Goal: Task Accomplishment & Management: Complete application form

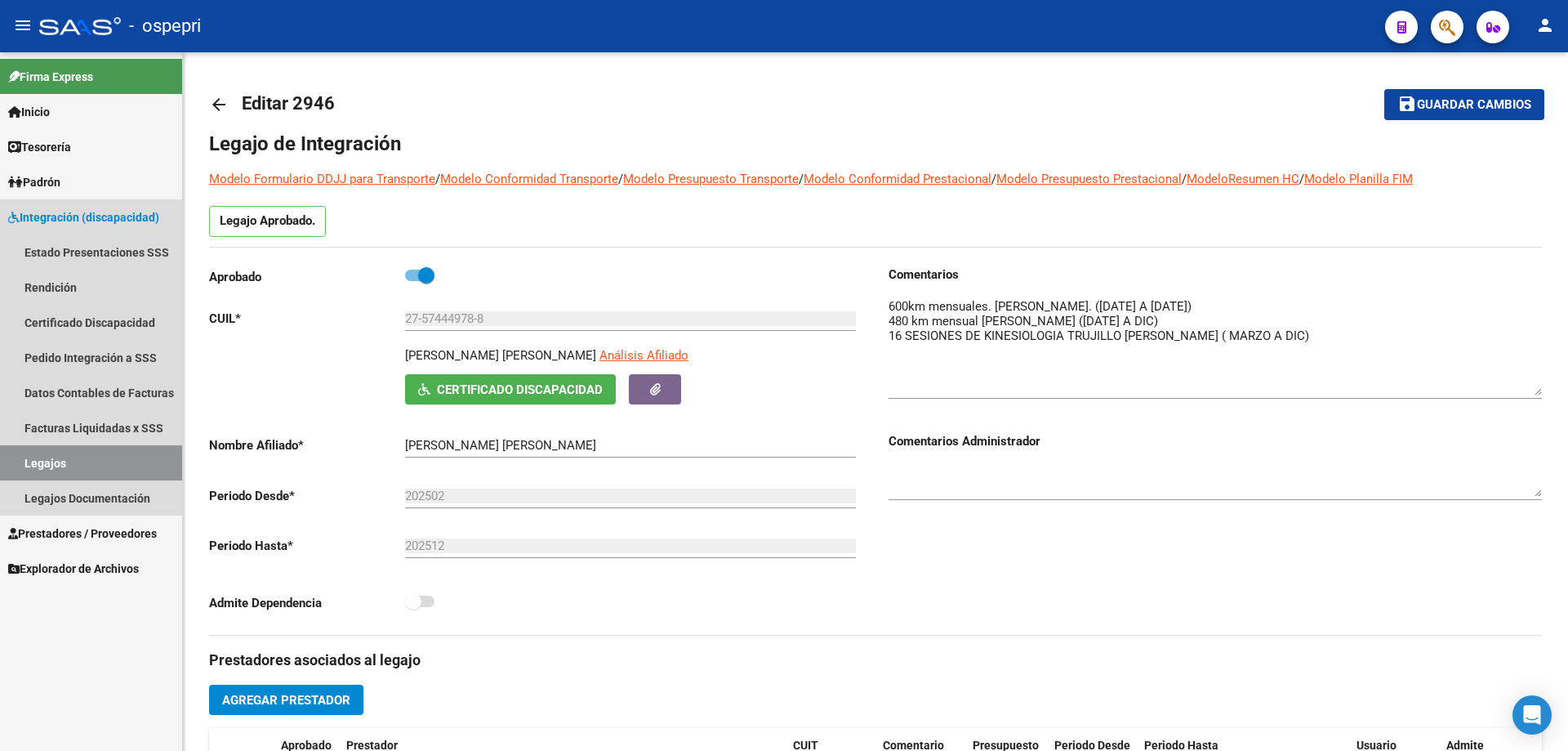
click at [32, 459] on link "Legajos" at bounding box center [91, 463] width 182 height 35
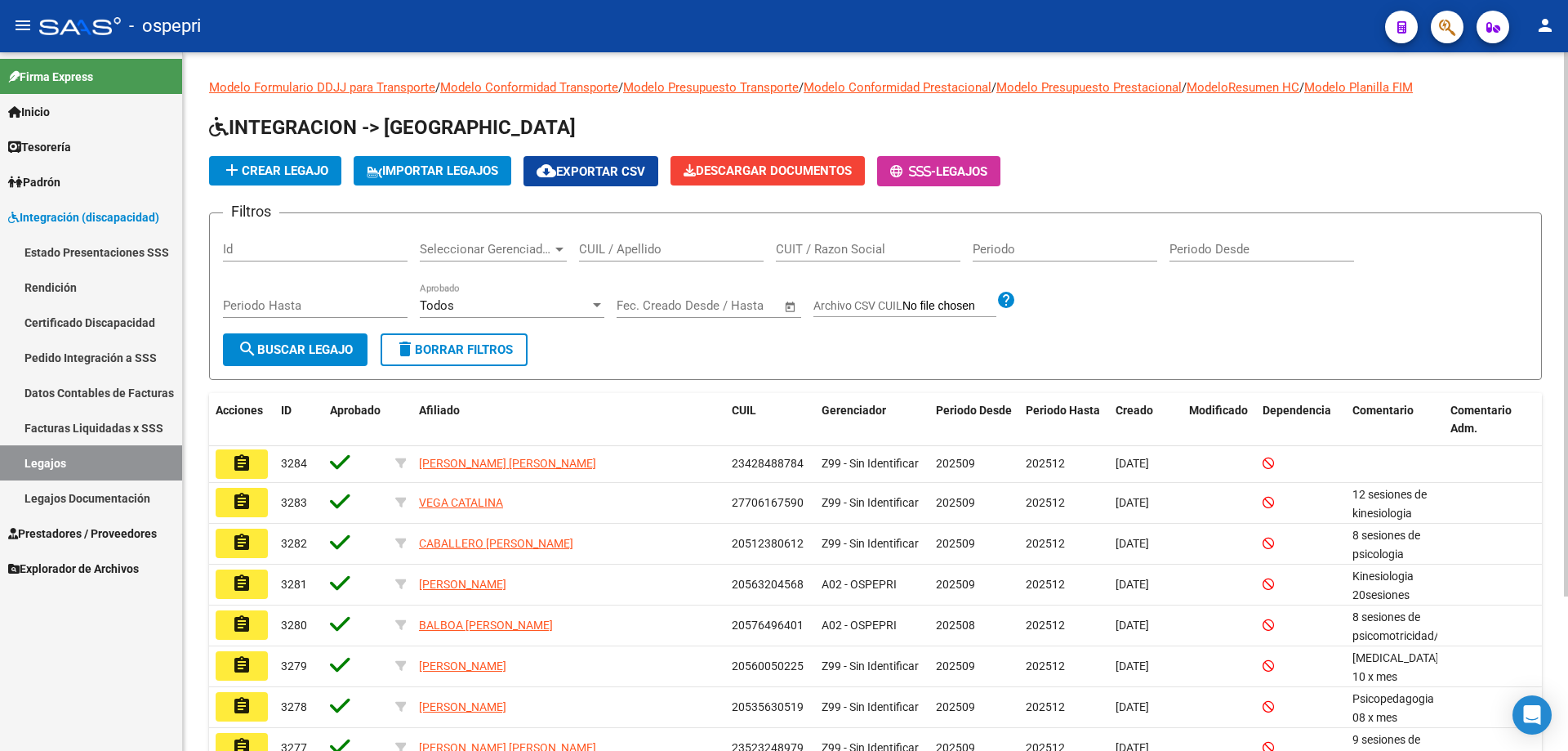
click at [631, 243] on input "CUIL / Apellido" at bounding box center [671, 248] width 184 height 15
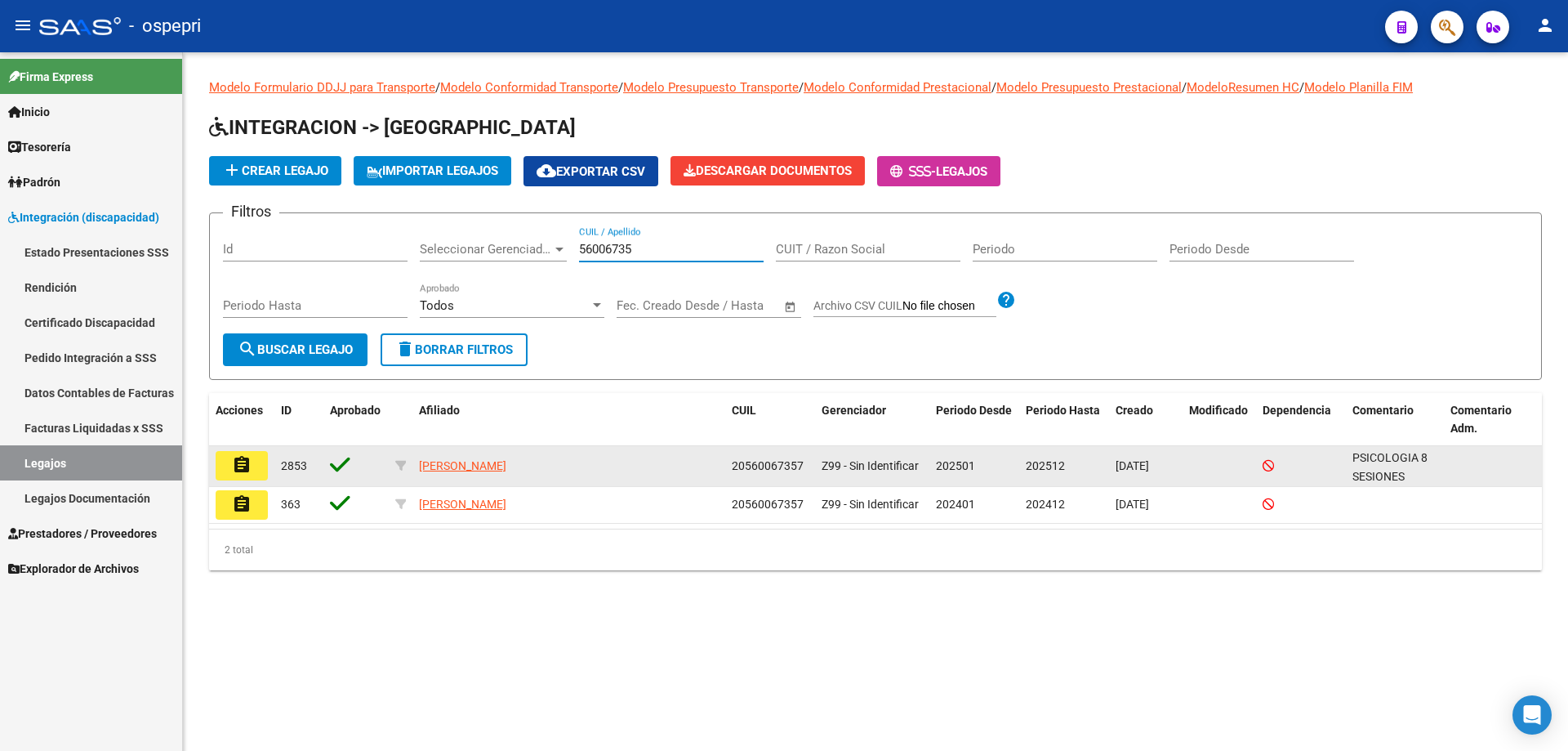
type input "56006735"
click at [260, 475] on button "assignment" at bounding box center [241, 466] width 52 height 29
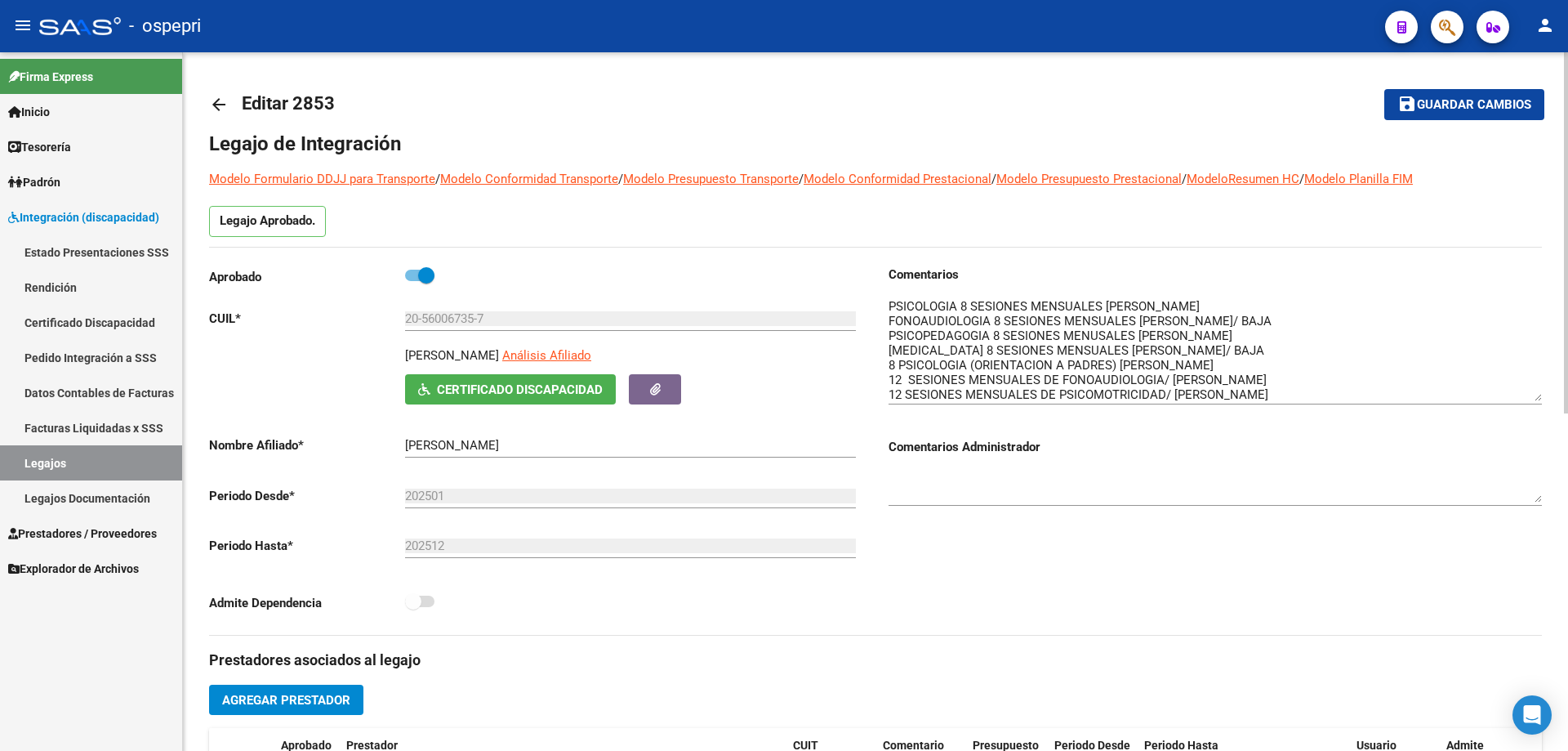
drag, startPoint x: 1535, startPoint y: 318, endPoint x: 1535, endPoint y: 390, distance: 72.0
click at [1535, 390] on textarea at bounding box center [1215, 348] width 654 height 104
click at [1179, 296] on div at bounding box center [1215, 343] width 654 height 121
click at [1176, 298] on textarea at bounding box center [1215, 348] width 654 height 104
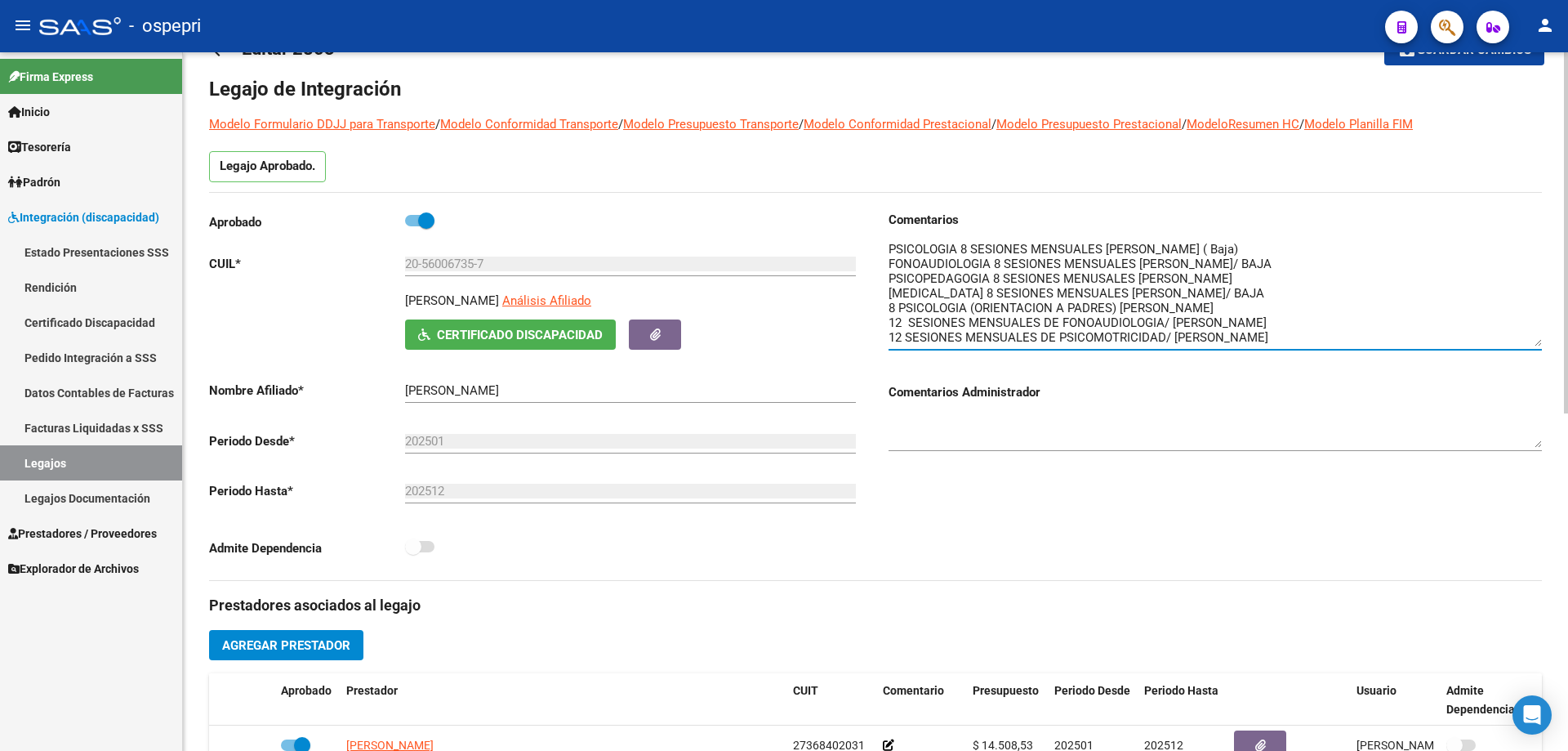
scroll to position [82, 0]
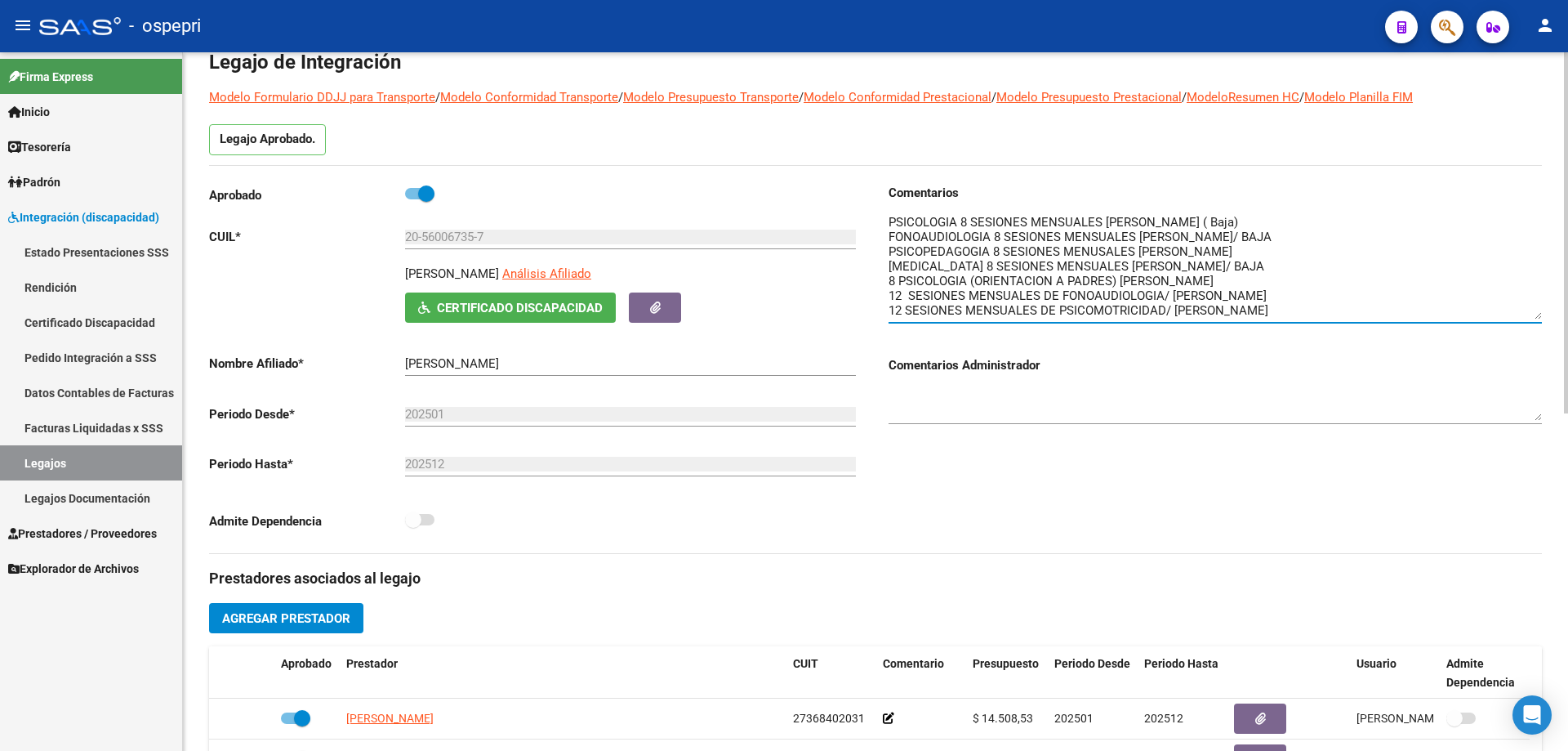
click at [1293, 308] on textarea at bounding box center [1215, 267] width 654 height 104
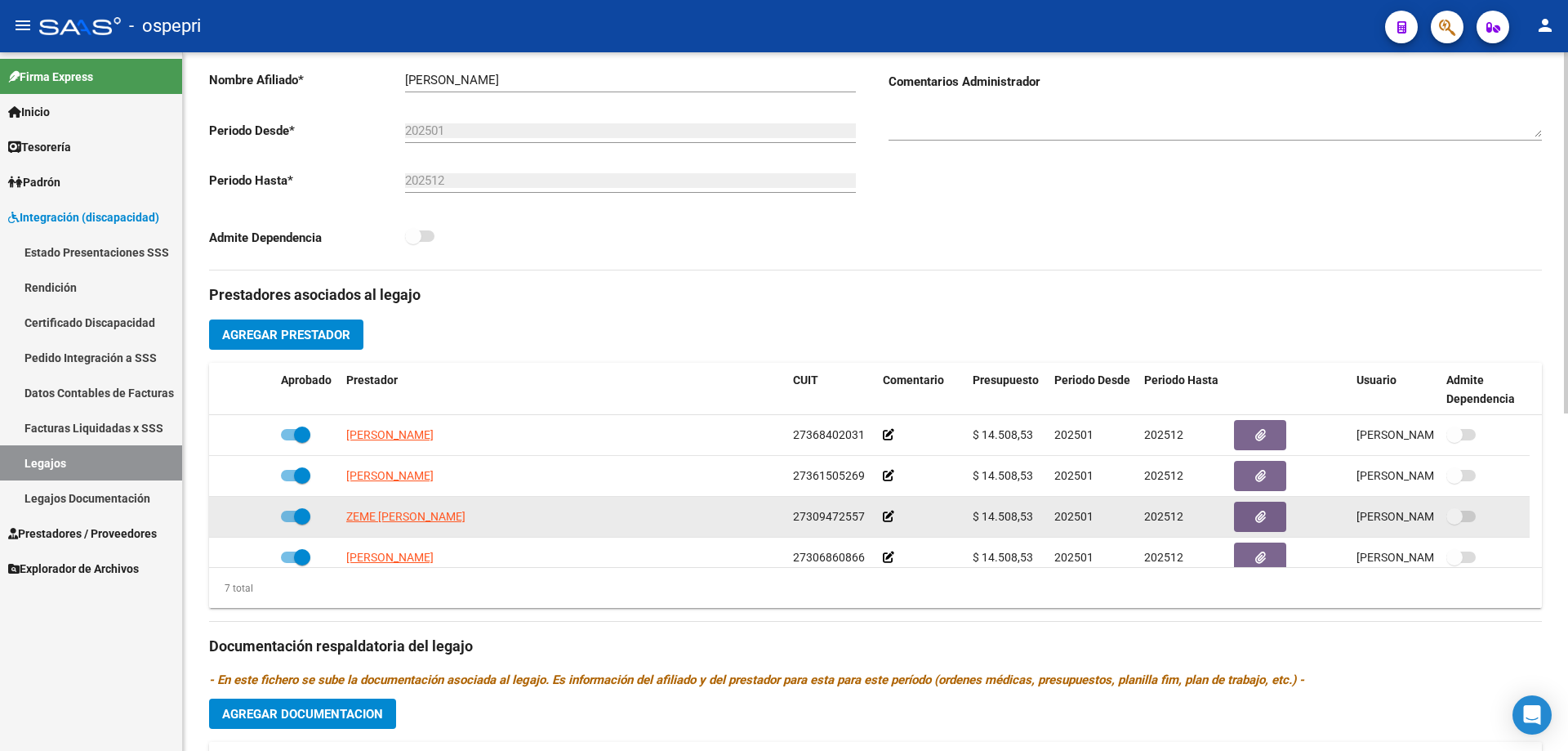
scroll to position [408, 0]
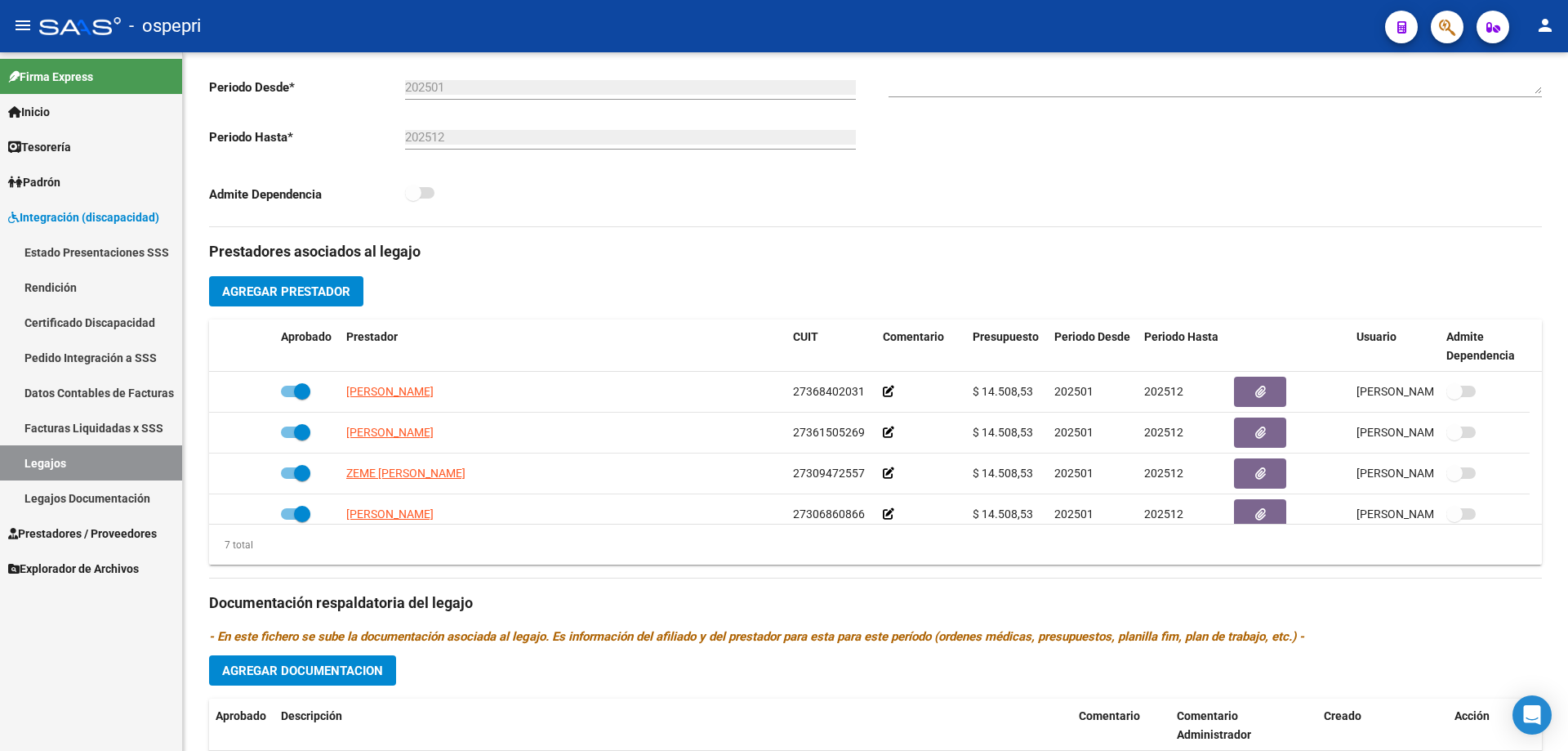
type textarea "PSICOLOGIA 8 SESIONES MENSUALES [PERSON_NAME] ( Baja) FONOAUDIOLOGIA 8 SESIONES…"
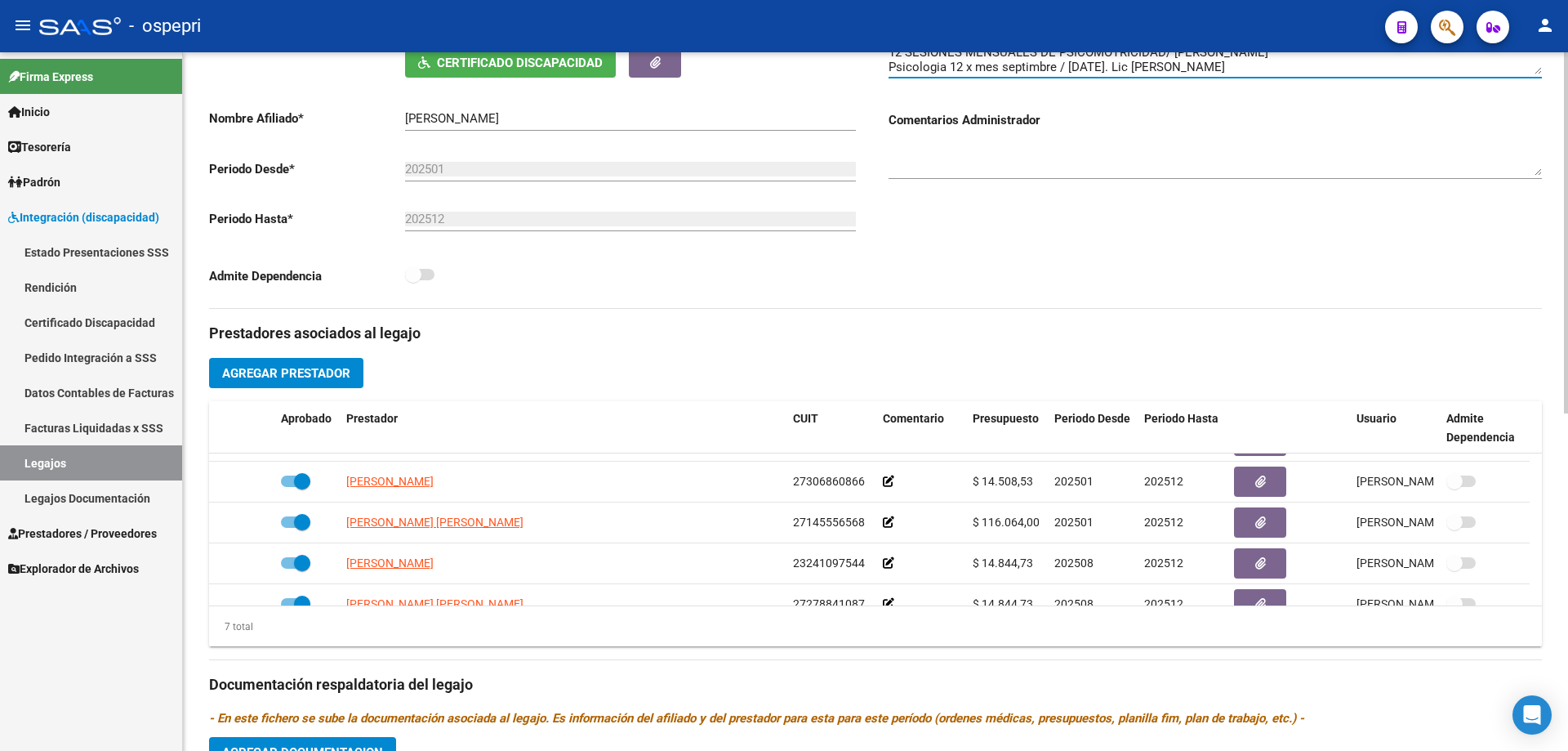
scroll to position [139, 0]
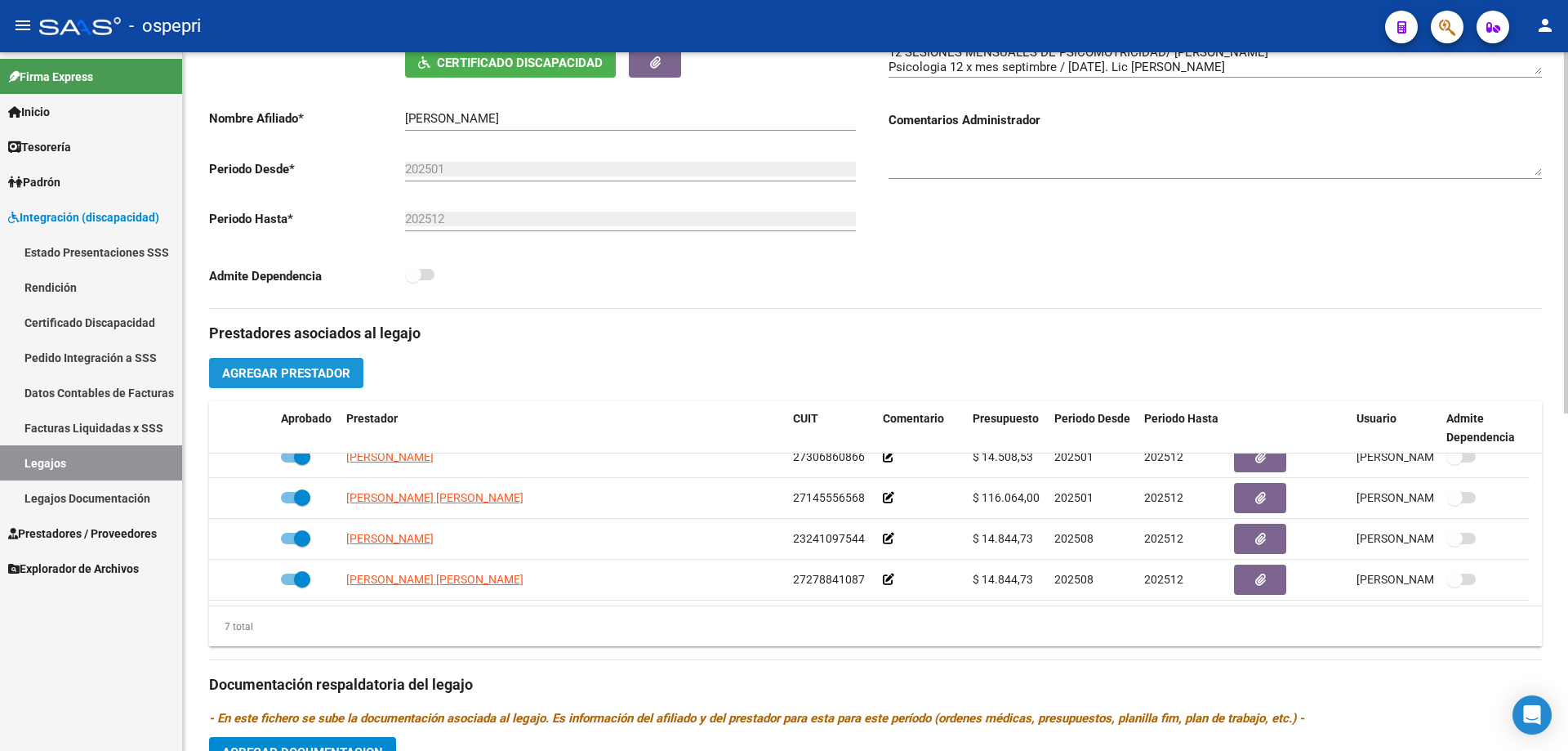
click at [272, 371] on span "Agregar Prestador" at bounding box center [286, 373] width 128 height 15
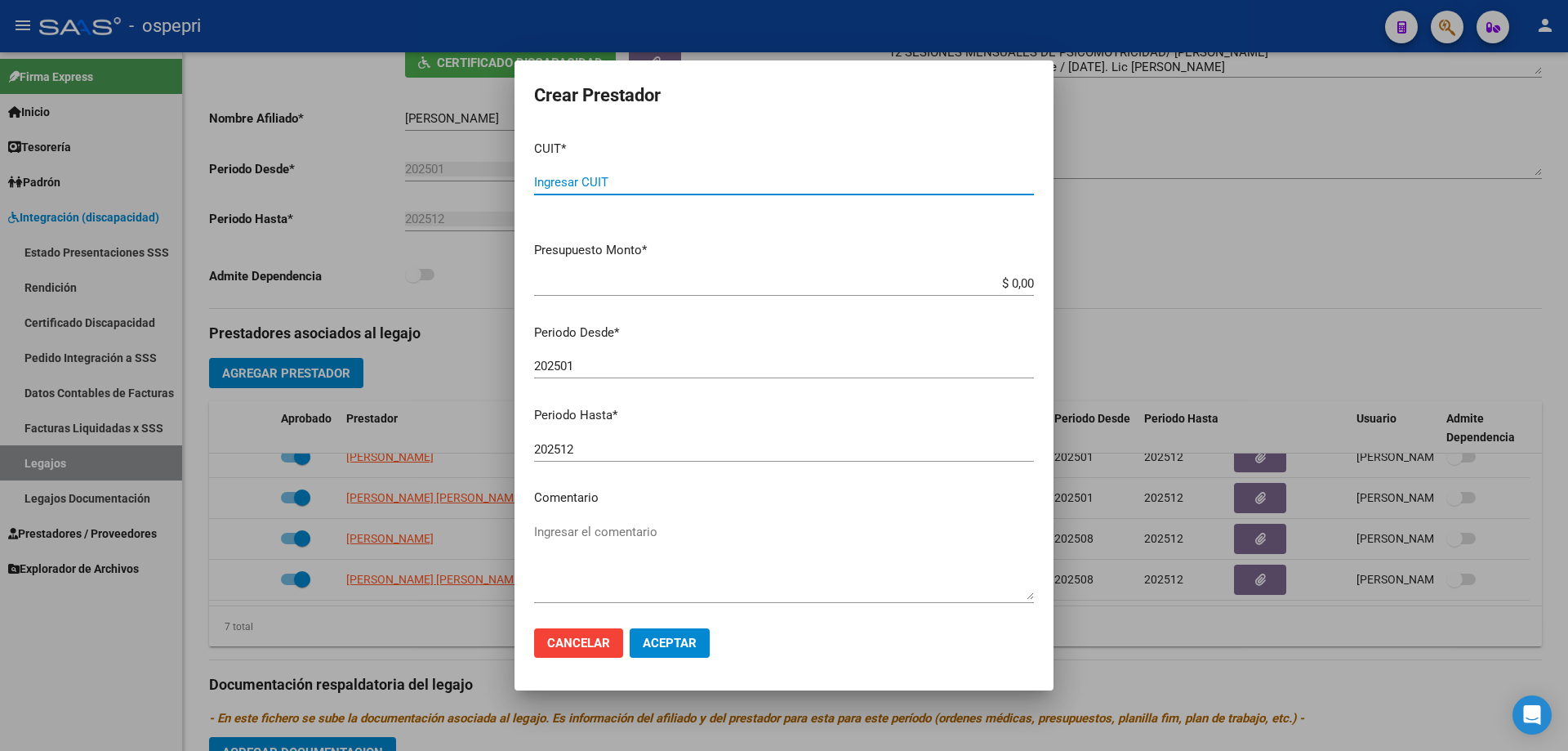
click at [582, 185] on input "Ingresar CUIT" at bounding box center [784, 181] width 499 height 15
type input "27-32544958-1"
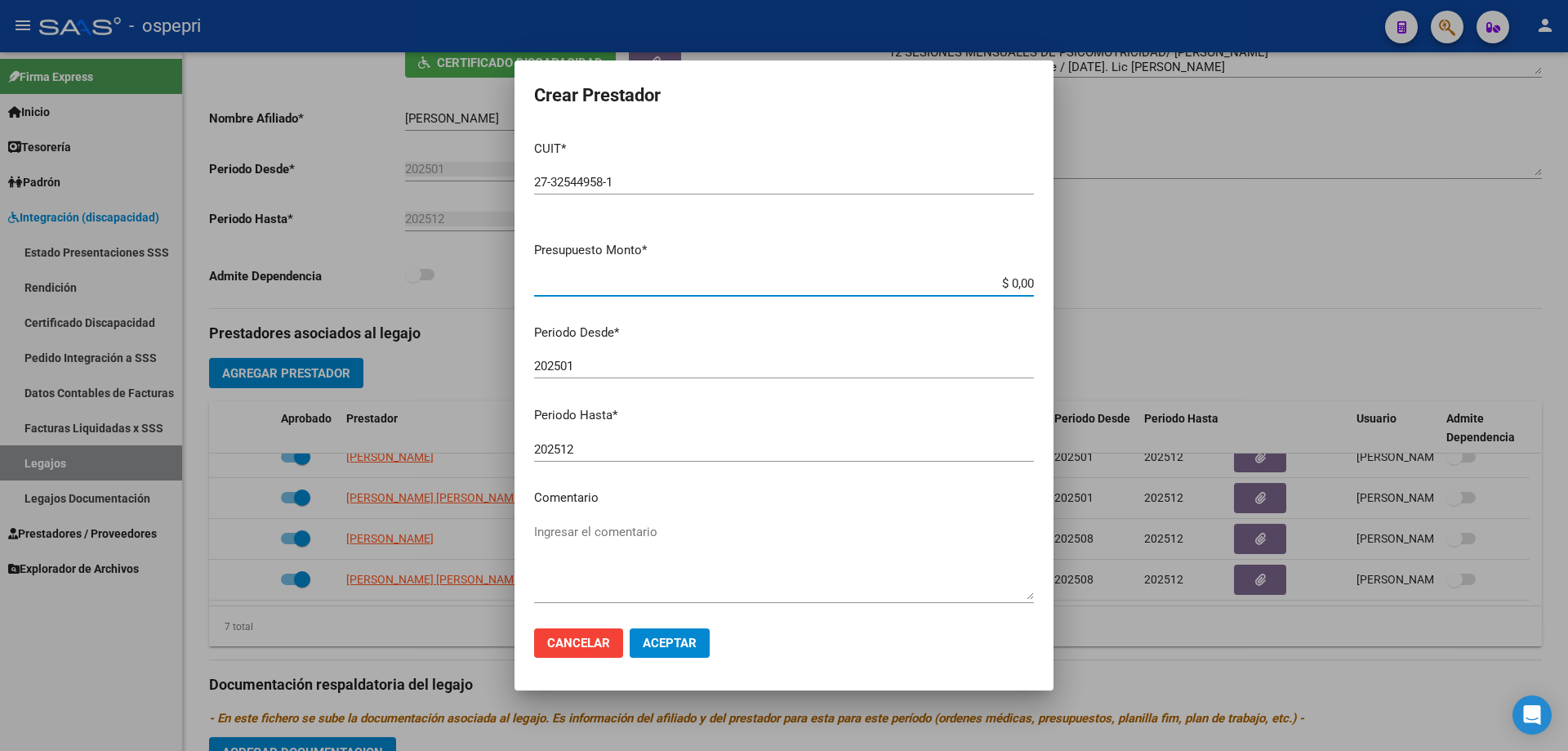
drag, startPoint x: 1021, startPoint y: 282, endPoint x: 904, endPoint y: 293, distance: 117.5
click at [902, 294] on div "$ 0,00 Ingresar el monto" at bounding box center [784, 283] width 499 height 24
type input "$ 14.844,72"
click at [668, 643] on span "Aceptar" at bounding box center [670, 642] width 54 height 15
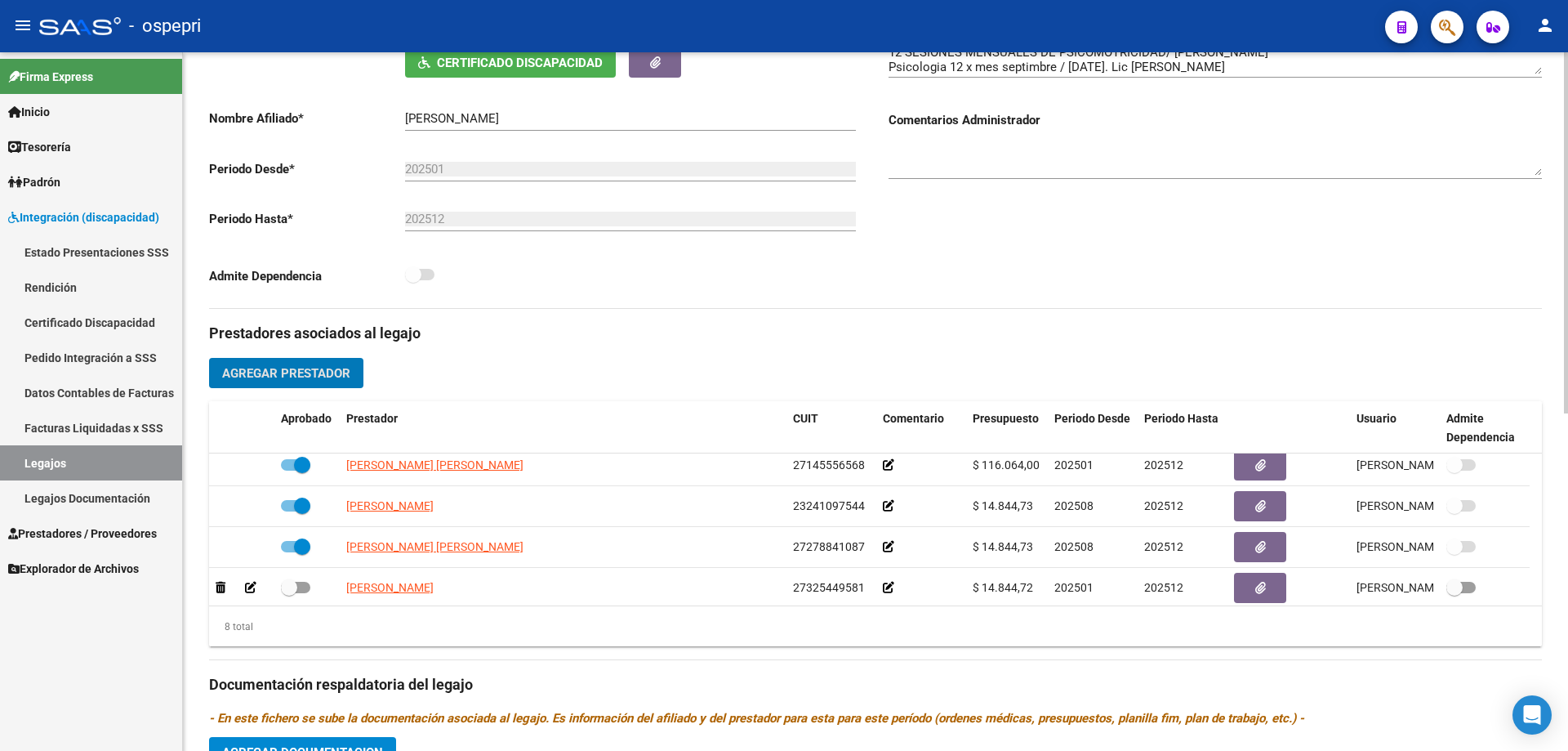
scroll to position [180, 0]
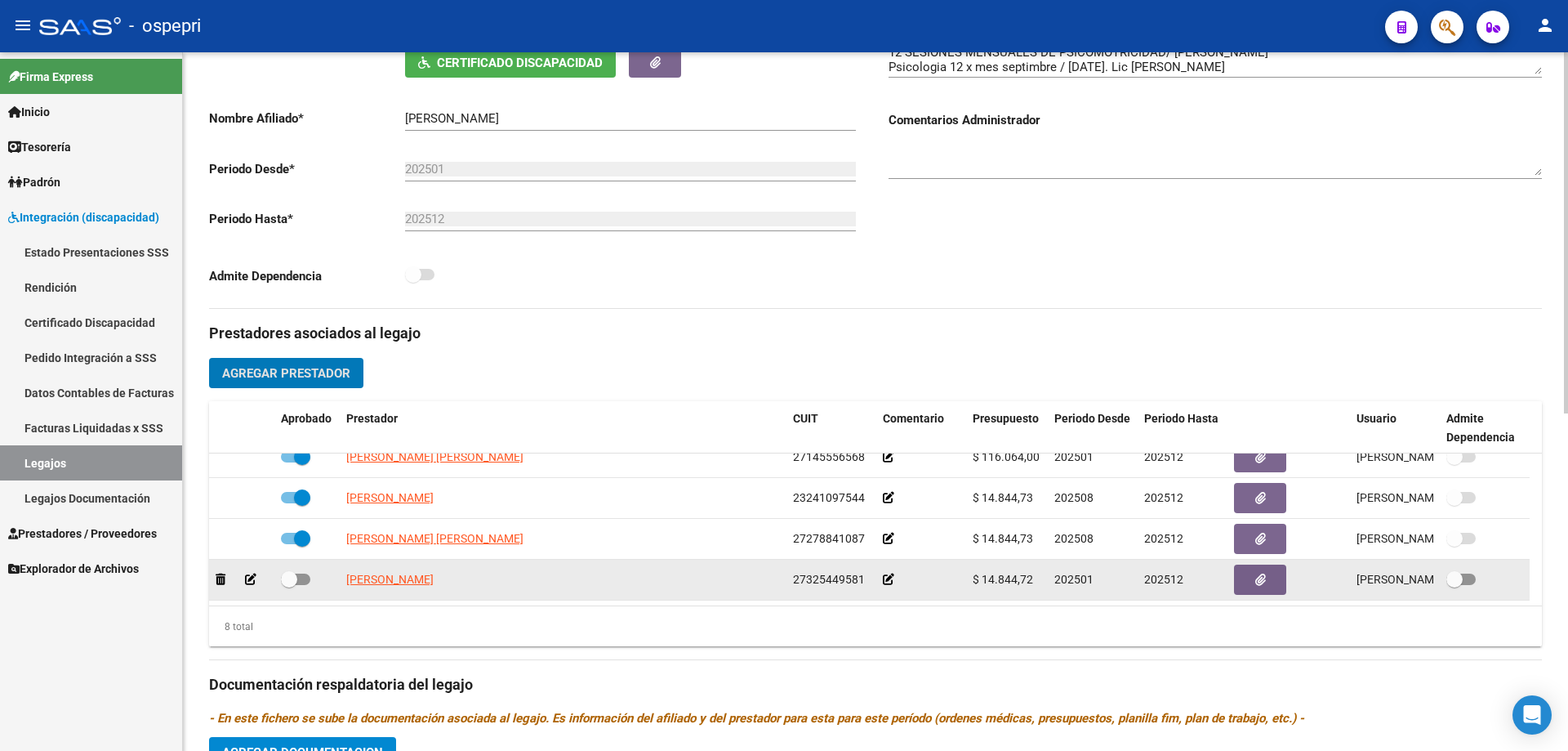
click at [302, 579] on span at bounding box center [296, 579] width 29 height 12
click at [289, 585] on input "checkbox" at bounding box center [288, 585] width 1 height 1
checkbox input "true"
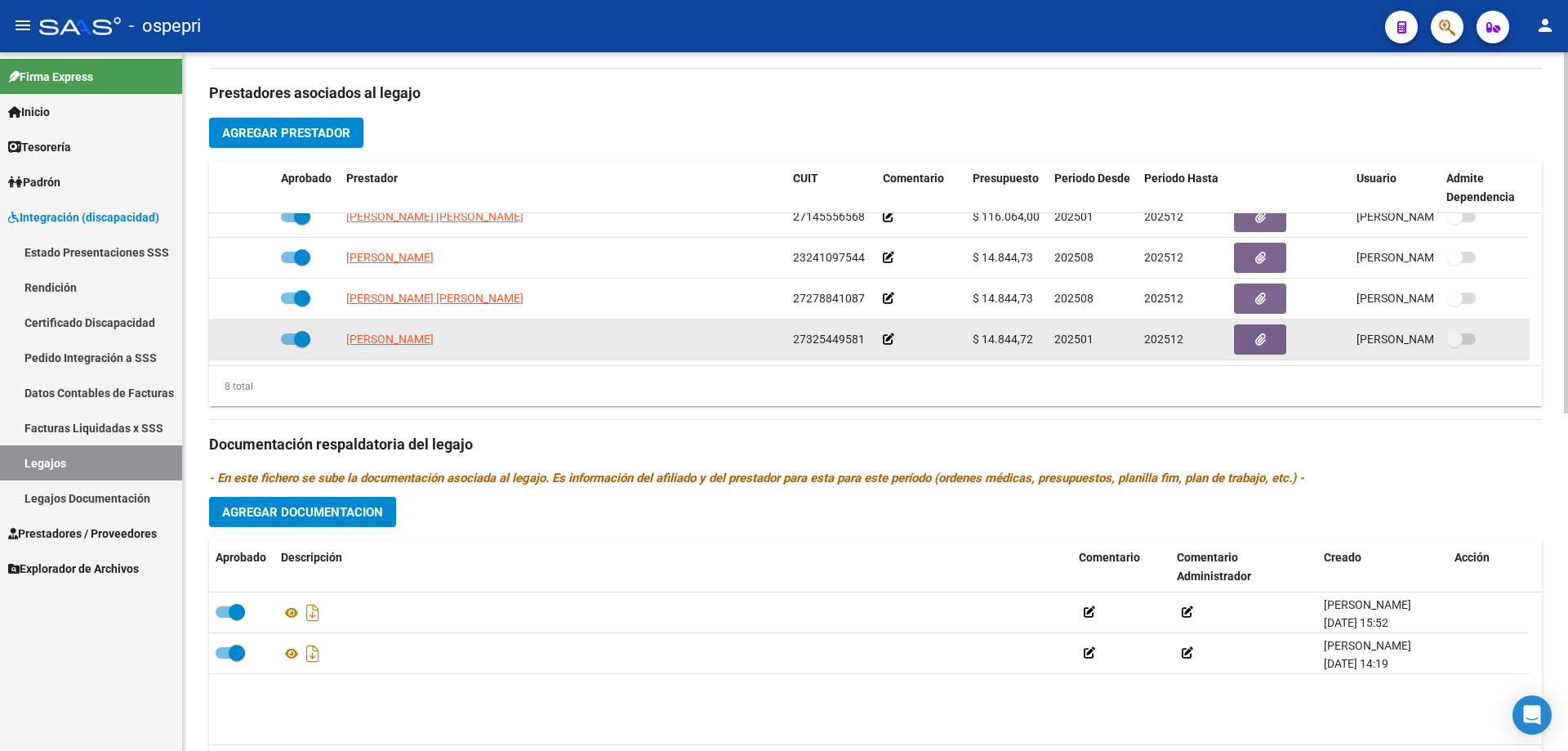
scroll to position [571, 0]
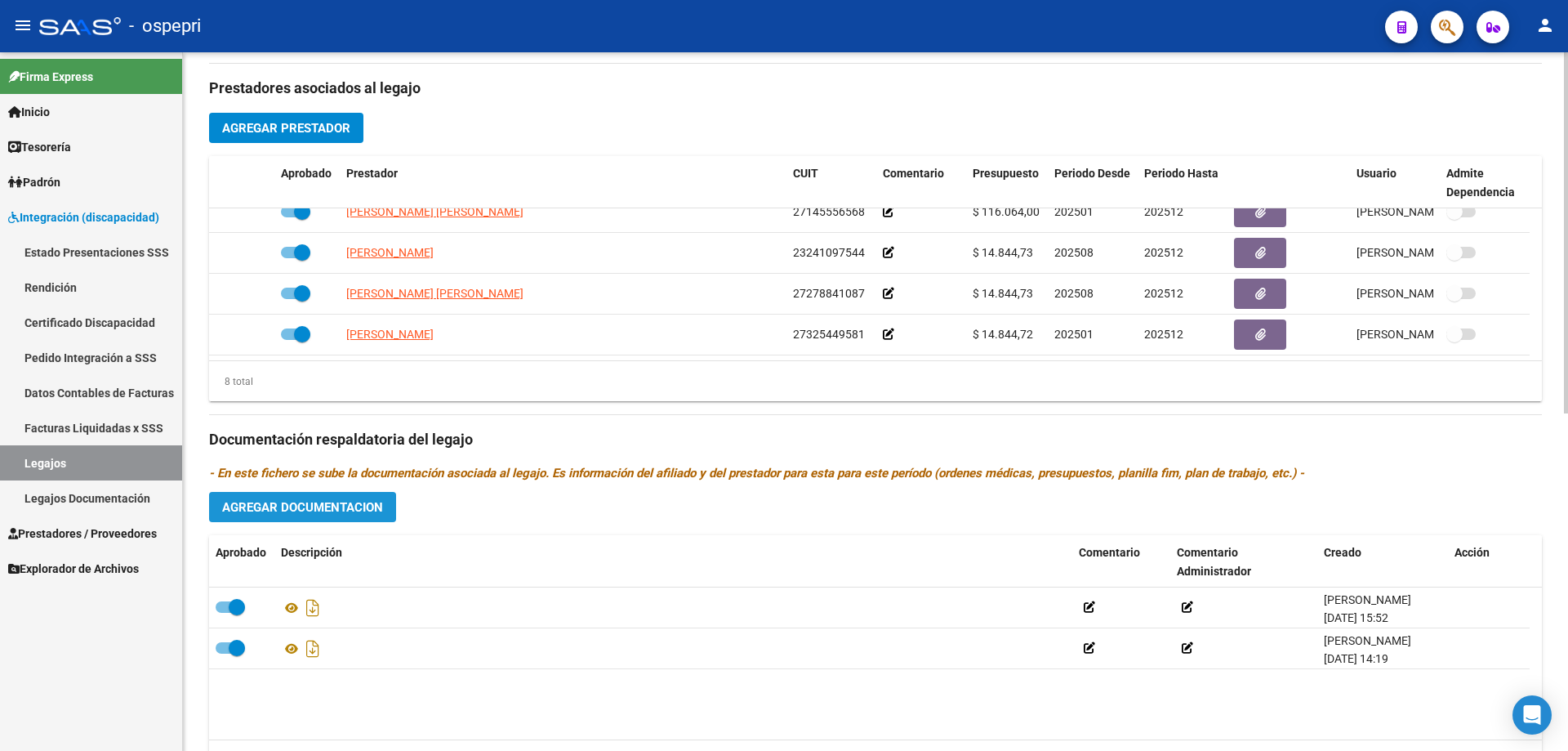
click at [336, 505] on span "Agregar Documentacion" at bounding box center [303, 506] width 161 height 15
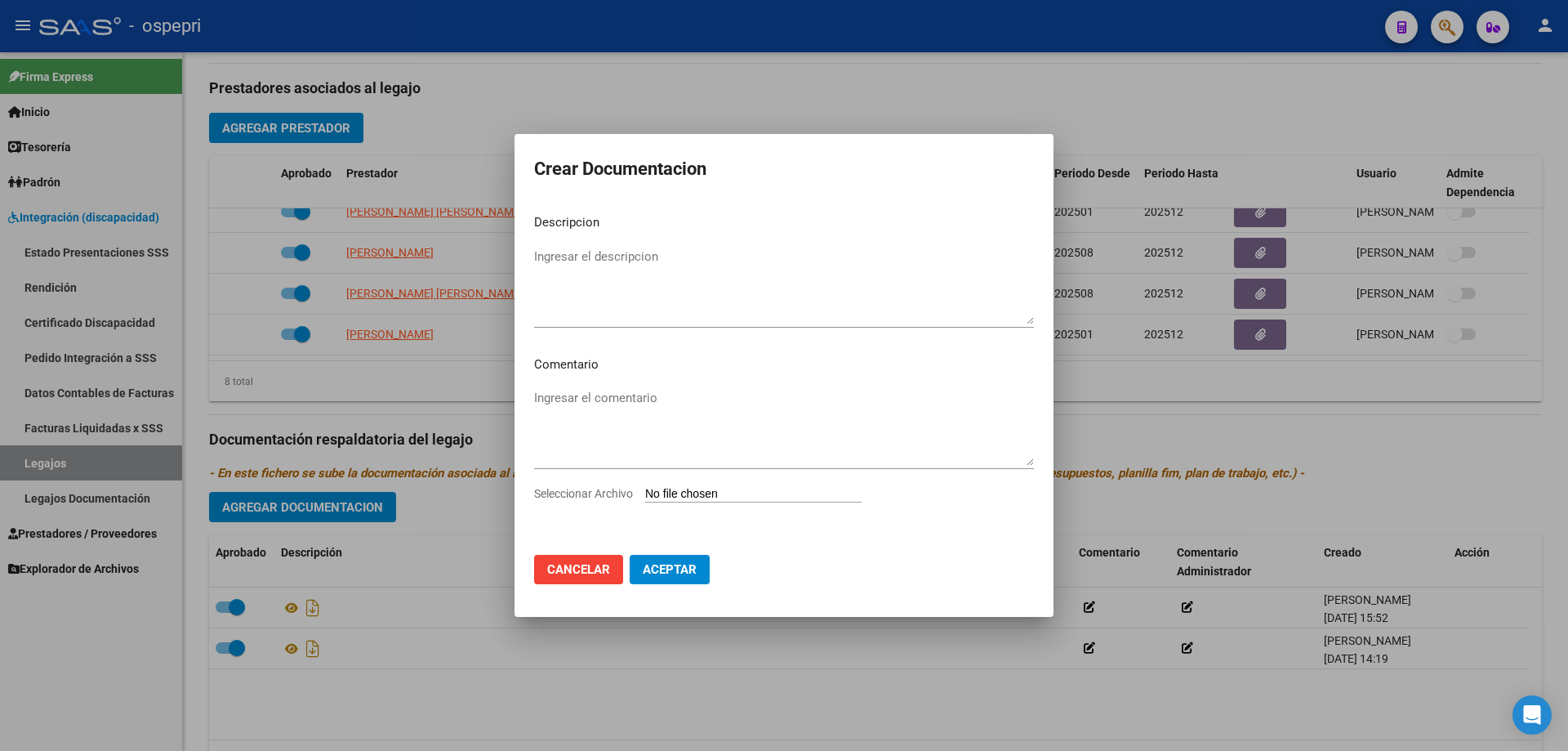
type input "C:\fakepath\20560067357 (1).pdf"
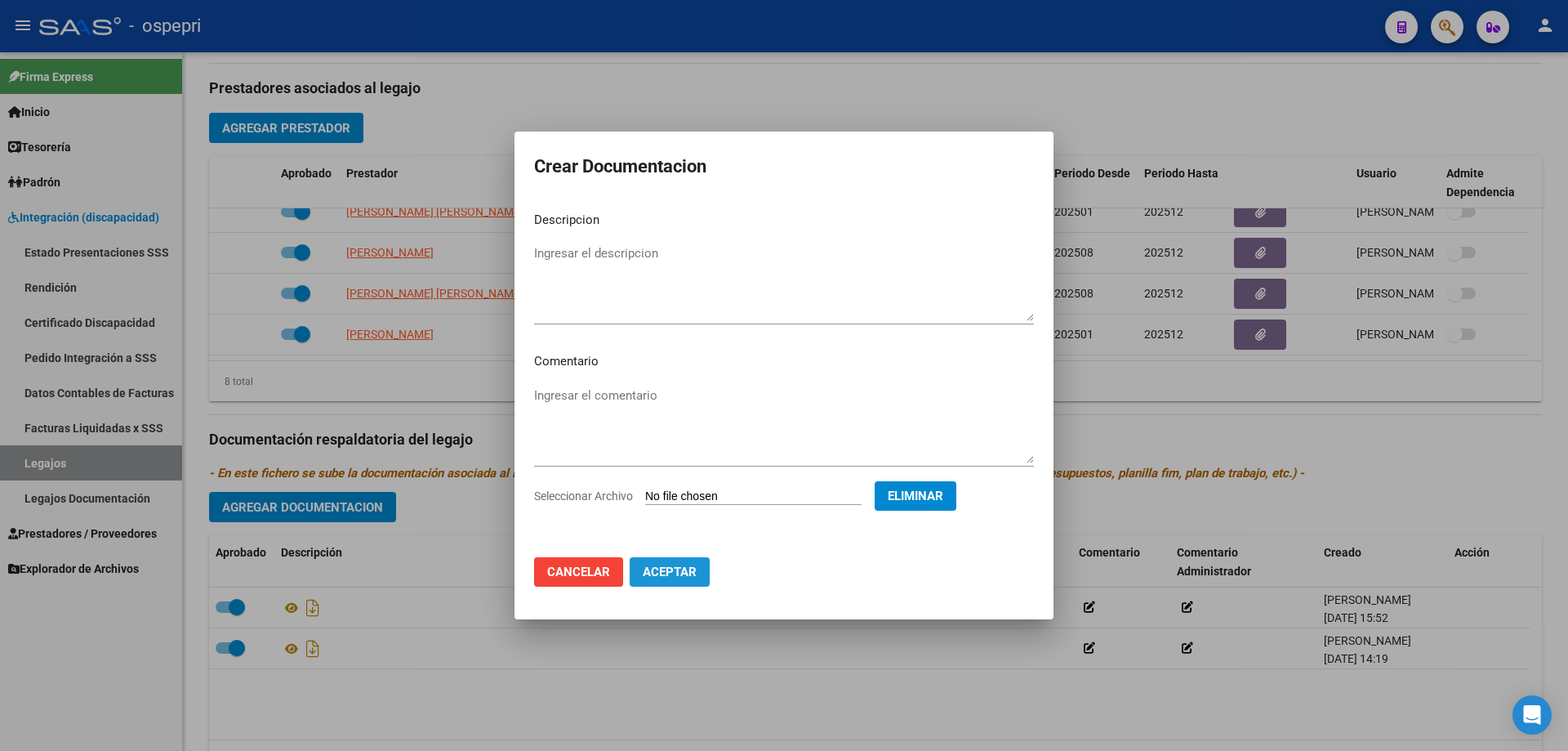
click at [665, 571] on span "Aceptar" at bounding box center [670, 571] width 54 height 15
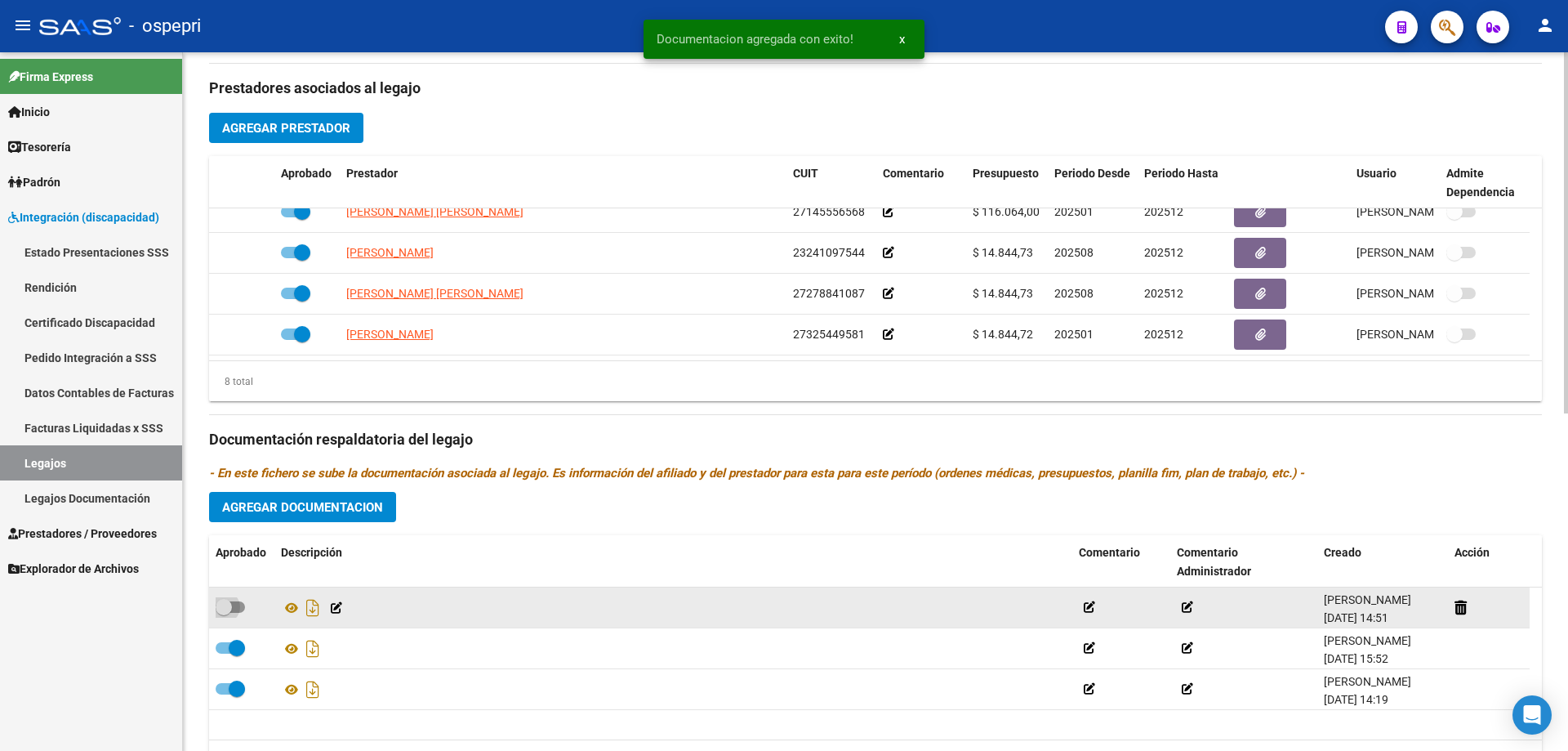
click at [225, 606] on span at bounding box center [223, 606] width 16 height 16
click at [224, 613] on input "checkbox" at bounding box center [223, 613] width 1 height 1
checkbox input "true"
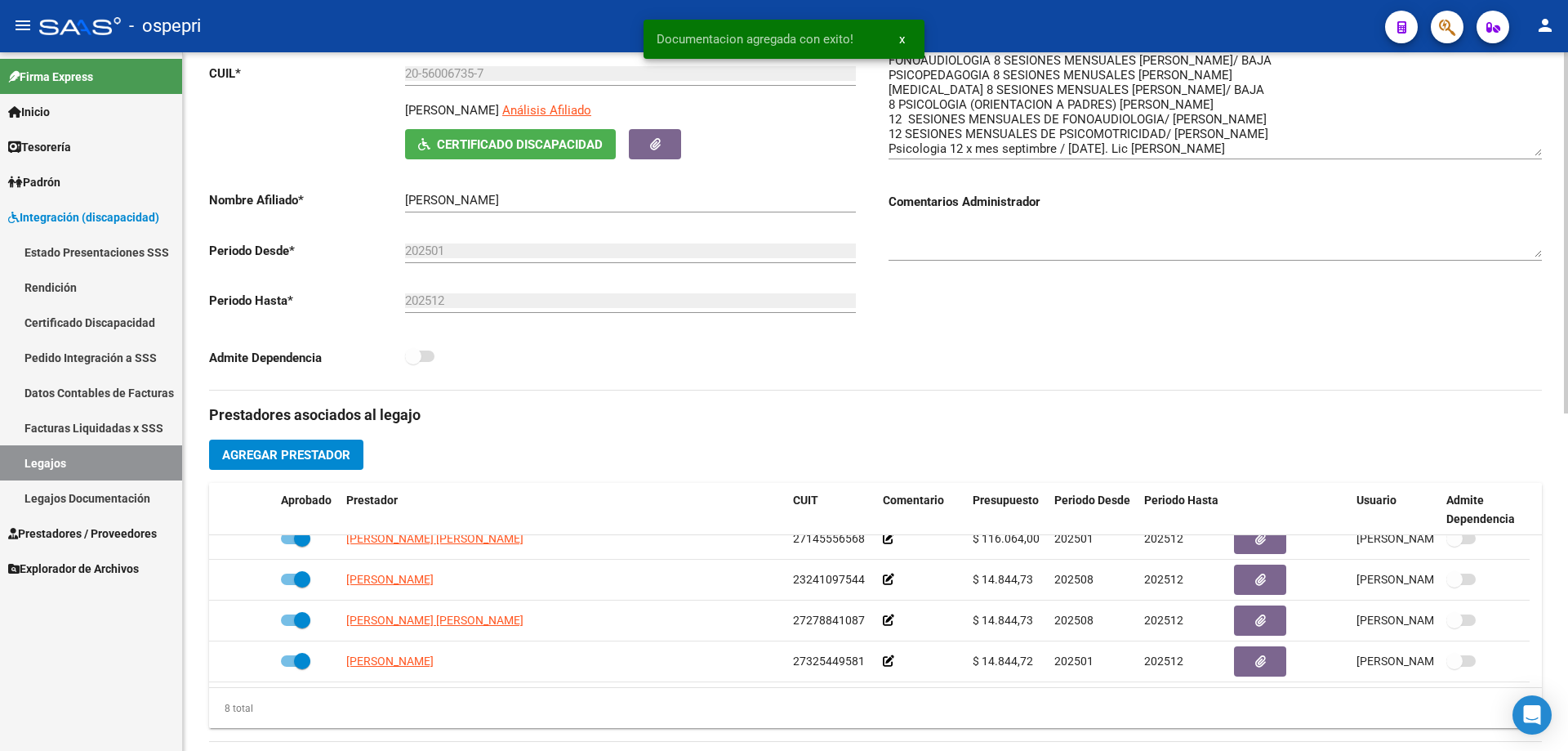
scroll to position [0, 0]
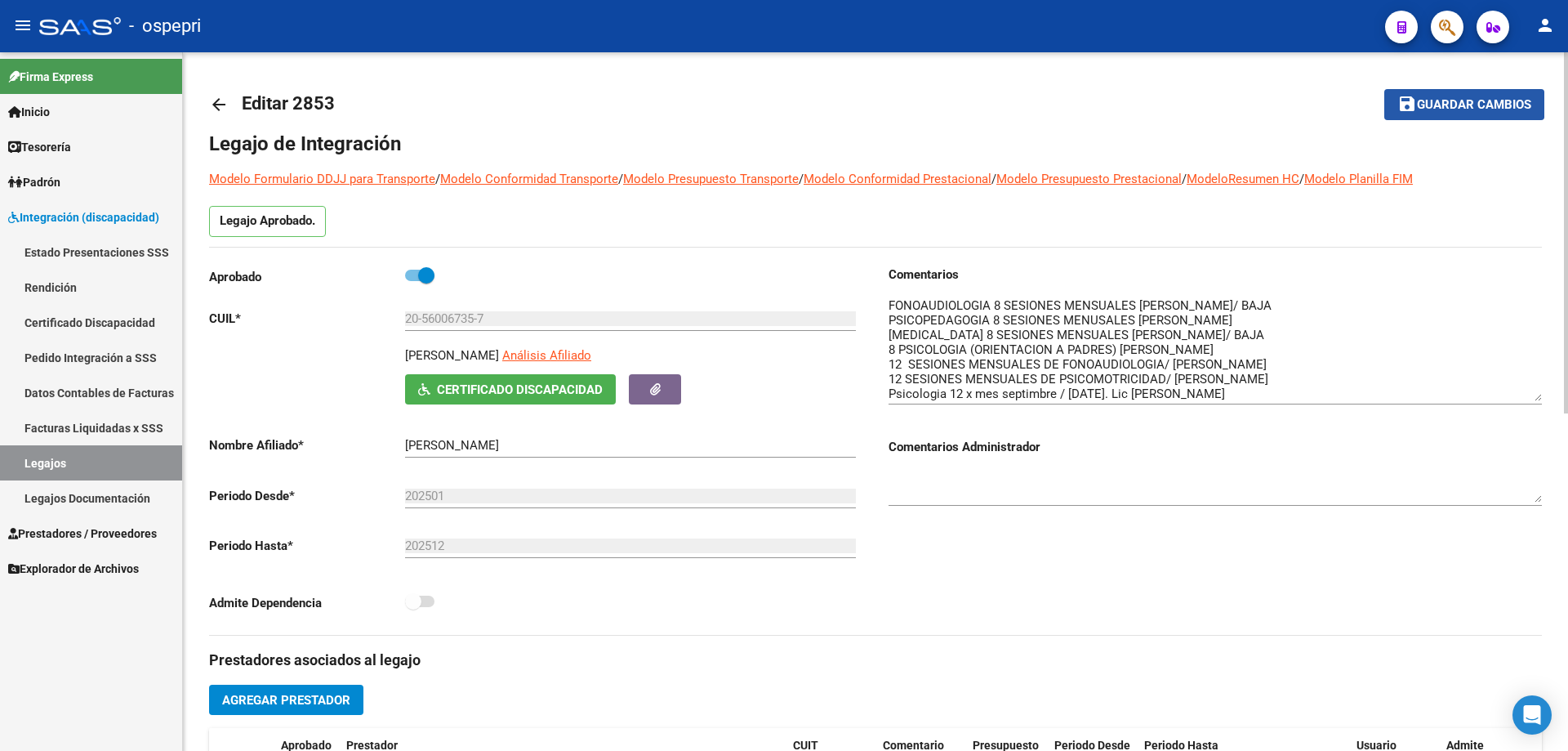
click at [1462, 105] on span "Guardar cambios" at bounding box center [1474, 105] width 114 height 15
